Goal: Answer question/provide support

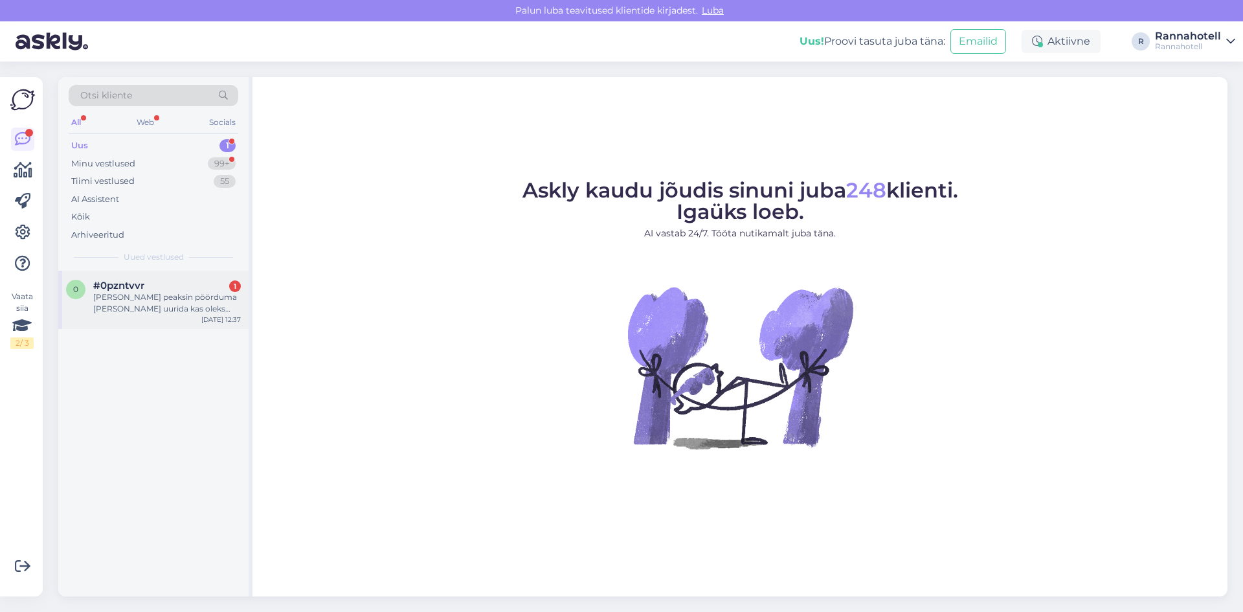
click at [150, 278] on div "0 #0pzntvvr 1 [PERSON_NAME] peaksin pöörduma [PERSON_NAME] uurida kas oleks või…" at bounding box center [153, 300] width 190 height 58
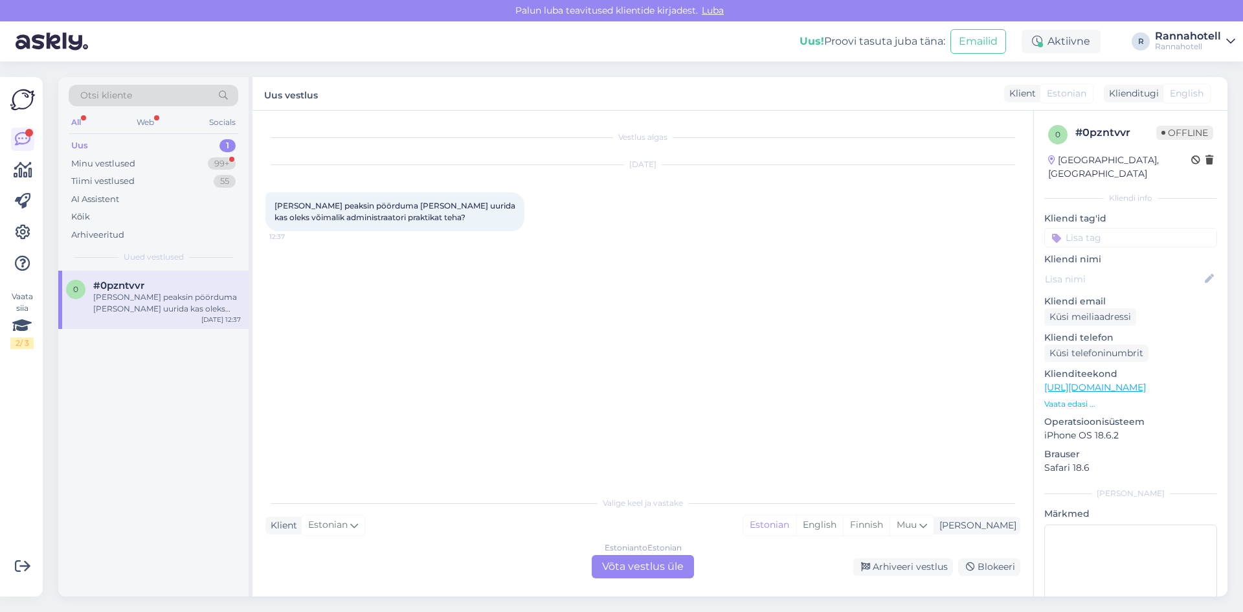
click at [649, 569] on div "Estonian to Estonian Võta vestlus üle" at bounding box center [643, 566] width 102 height 23
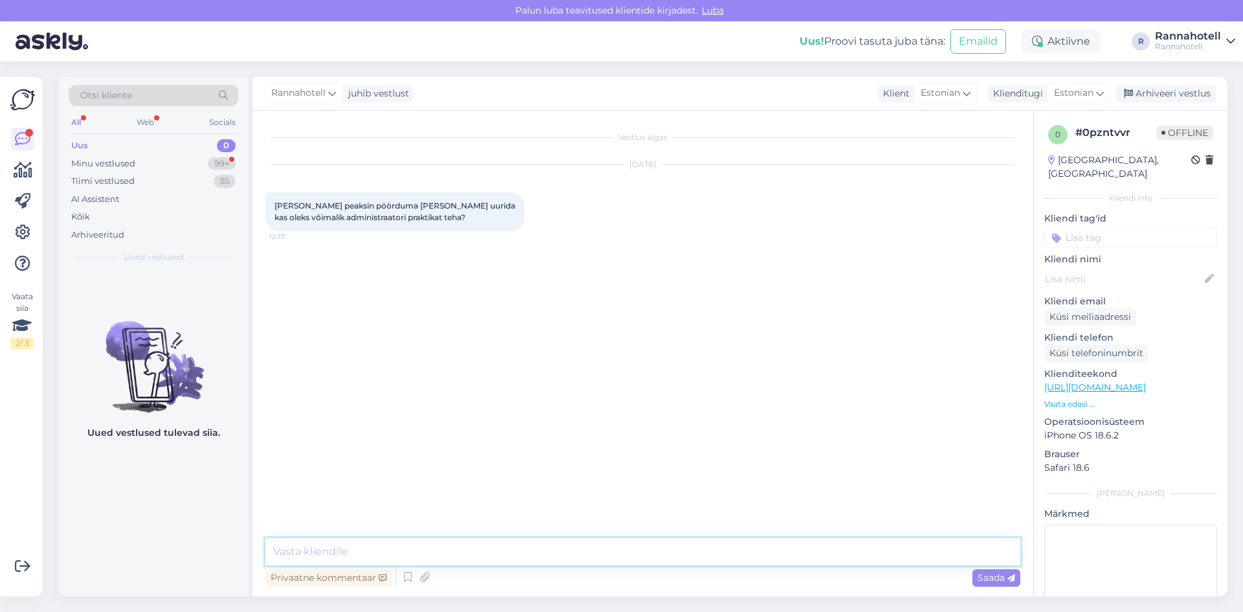
click at [436, 557] on textarea at bounding box center [642, 551] width 755 height 27
click at [496, 557] on textarea "Tere, selleks saate kirjutada meie üldmeilile: [EMAIL_ADDRESS][DOMAIN_NAME]" at bounding box center [642, 551] width 755 height 27
click at [476, 559] on textarea "Tere, selleks saate kirjutada meie üldmeilile: [EMAIL_ADDRESS][DOMAIN_NAME]" at bounding box center [642, 551] width 755 height 27
click at [464, 551] on textarea "Tere, selleks saate kirjutada meie üldmeilile: [EMAIL_ADDRESS][DOMAIN_NAME]" at bounding box center [642, 551] width 755 height 27
click at [625, 556] on textarea "Tere, selleks saate kirjutada meie üldmeilile: [EMAIL_ADDRESS][DOMAIN_NAME]" at bounding box center [642, 551] width 755 height 27
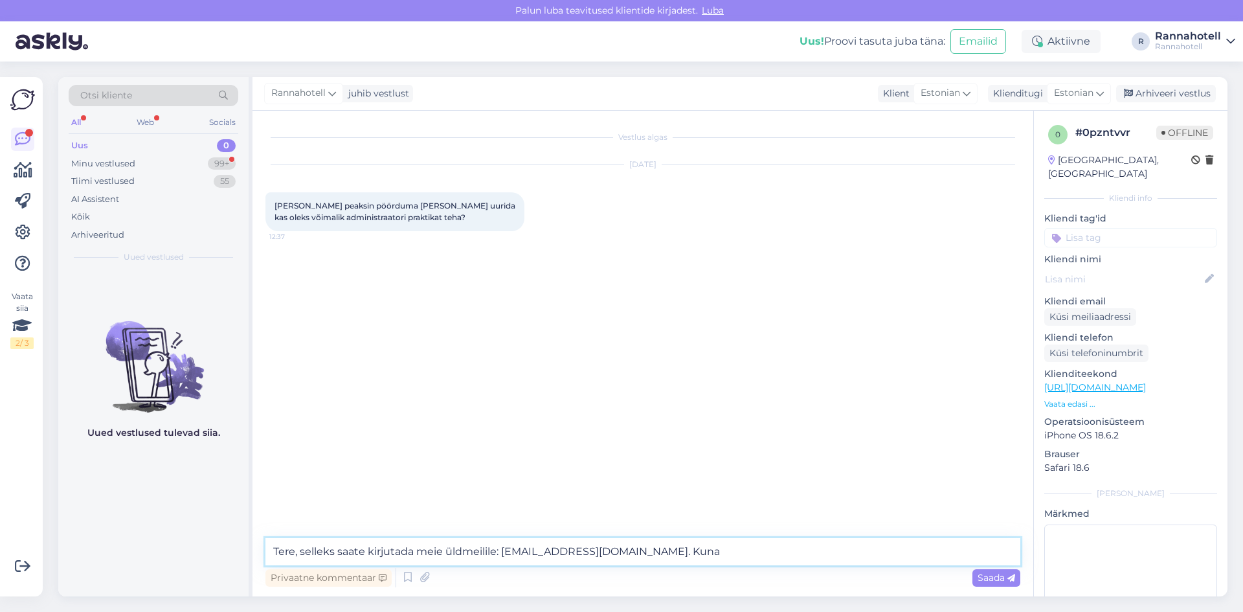
click at [652, 551] on textarea "Tere, selleks saate kirjutada meie üldmeilile: [EMAIL_ADDRESS][DOMAIN_NAME]. Ku…" at bounding box center [642, 551] width 755 height 27
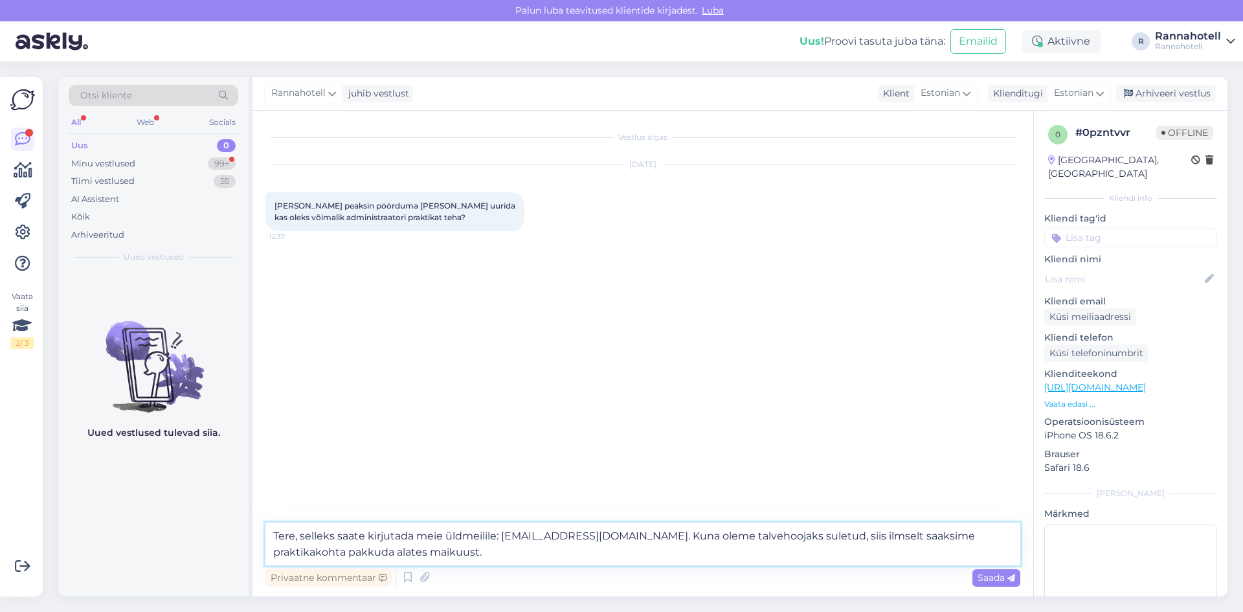
click at [358, 551] on textarea "Tere, selleks saate kirjutada meie üldmeilile: [EMAIL_ADDRESS][DOMAIN_NAME]. Ku…" at bounding box center [642, 543] width 755 height 43
click at [738, 538] on textarea "Tere, selleks saate kirjutada meie üldmeilile: [EMAIL_ADDRESS][DOMAIN_NAME]. Ku…" at bounding box center [642, 543] width 755 height 43
click at [742, 538] on textarea "Tere, selleks saate kirjutada meie üldmeilile: [EMAIL_ADDRESS][DOMAIN_NAME]. Ku…" at bounding box center [642, 543] width 755 height 43
click at [718, 540] on textarea "Tere, selleks saate kirjutada meie üldmeilile: [EMAIL_ADDRESS][DOMAIN_NAME]. Ku…" at bounding box center [642, 543] width 755 height 43
drag, startPoint x: 716, startPoint y: 536, endPoint x: 762, endPoint y: 540, distance: 46.1
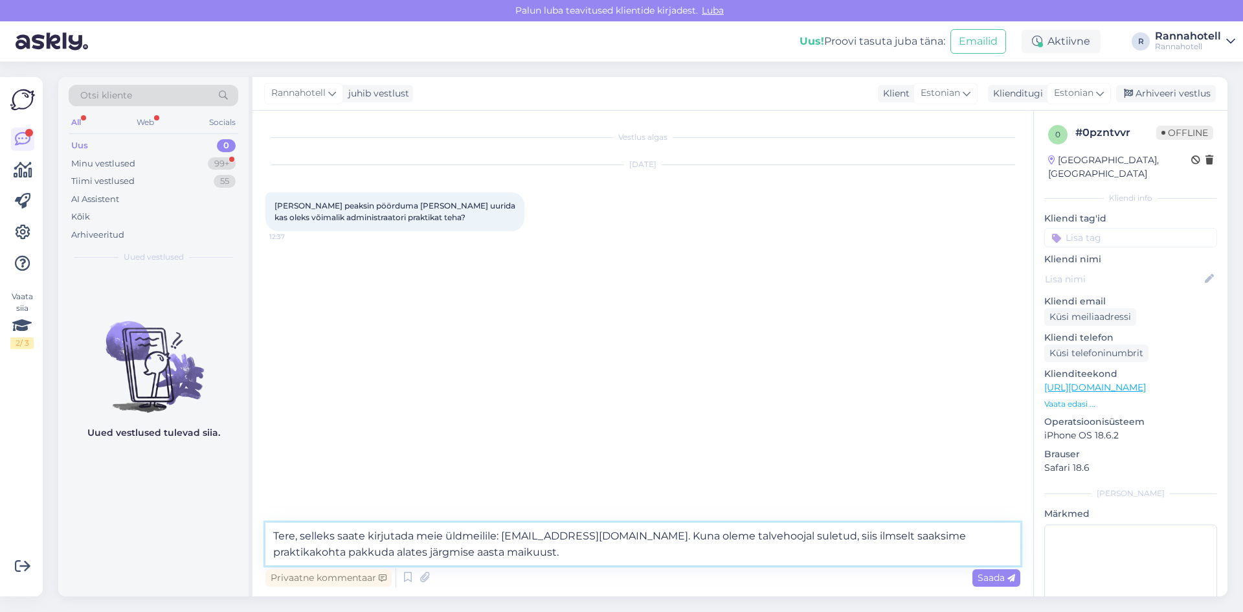
click at [762, 540] on textarea "Tere, selleks saate kirjutada meie üldmeilile: [EMAIL_ADDRESS][DOMAIN_NAME]. Ku…" at bounding box center [642, 543] width 755 height 43
click at [724, 538] on textarea "Tere, selleks saate kirjutada meie üldmeilile: [EMAIL_ADDRESS][DOMAIN_NAME]. Ku…" at bounding box center [642, 543] width 755 height 43
click at [722, 536] on textarea "Tere, selleks saate kirjutada meie üldmeilile: [EMAIL_ADDRESS][DOMAIN_NAME]. Ku…" at bounding box center [642, 543] width 755 height 43
click at [759, 558] on textarea "Tere, selleks saate kirjutada meie üldmeilile: [EMAIL_ADDRESS][DOMAIN_NAME]. Ku…" at bounding box center [642, 543] width 755 height 43
type textarea "Tere, selleks saate kirjutada meie üldmeilile: [EMAIL_ADDRESS][DOMAIN_NAME]. Ku…"
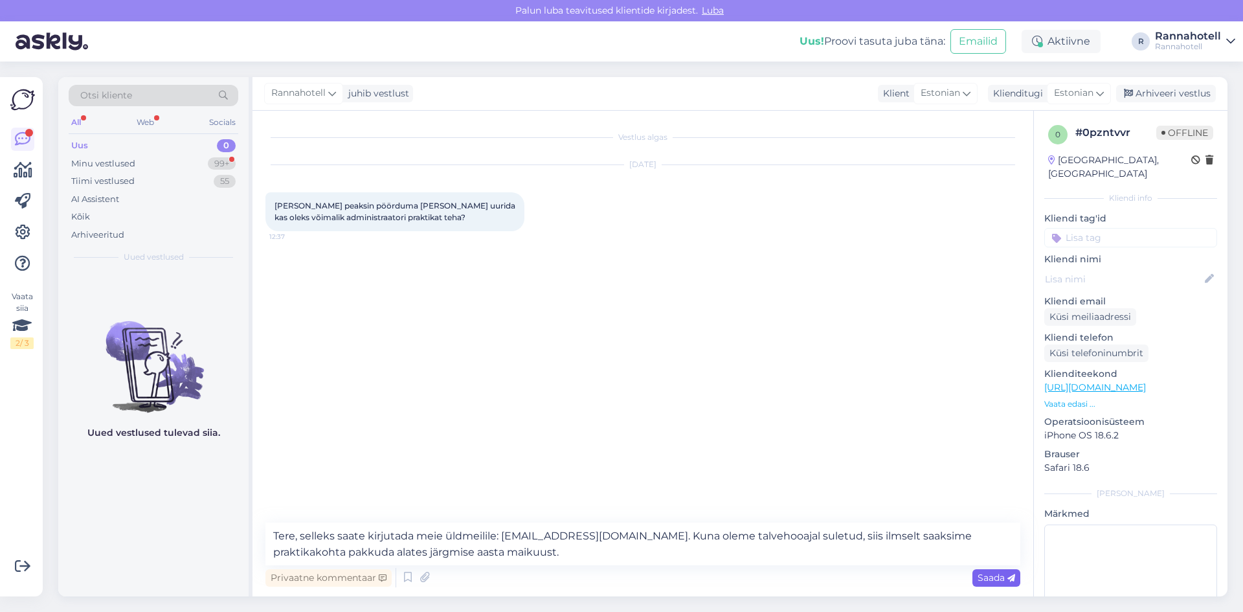
click at [980, 581] on span "Saada" at bounding box center [996, 577] width 38 height 12
